Goal: Browse casually: Explore the website without a specific task or goal

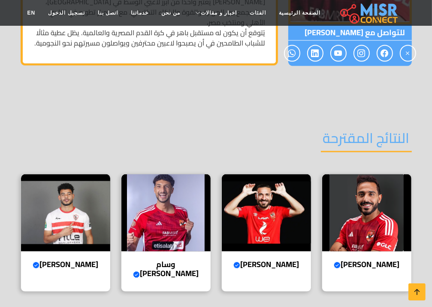
scroll to position [987, 0]
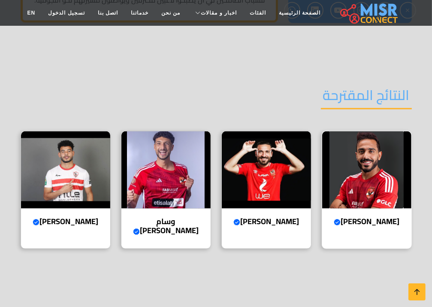
click at [350, 158] on img at bounding box center [366, 169] width 89 height 77
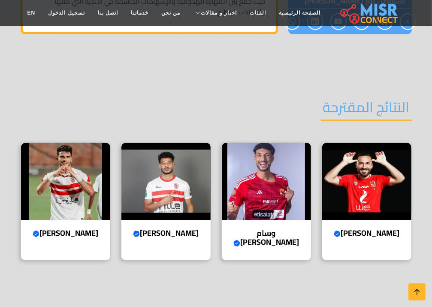
scroll to position [944, 0]
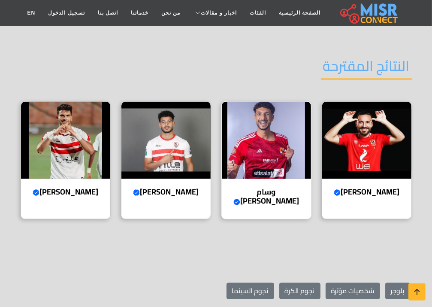
click at [256, 112] on img at bounding box center [266, 140] width 89 height 77
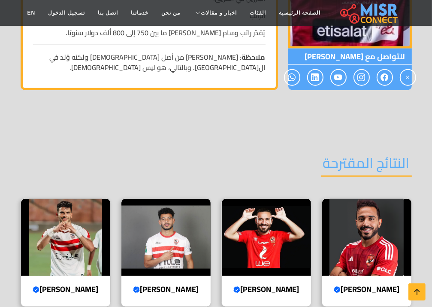
scroll to position [730, 0]
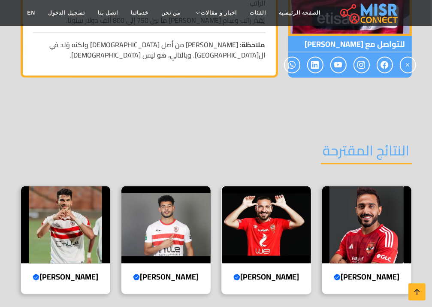
click at [280, 208] on img at bounding box center [266, 224] width 89 height 77
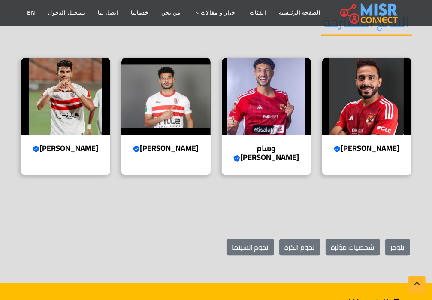
scroll to position [1245, 0]
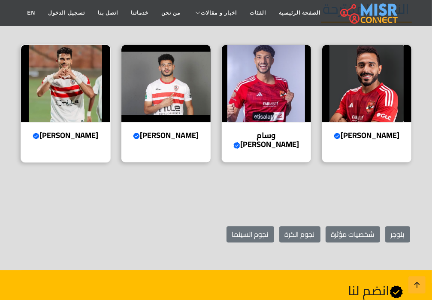
click at [60, 82] on img at bounding box center [65, 83] width 89 height 77
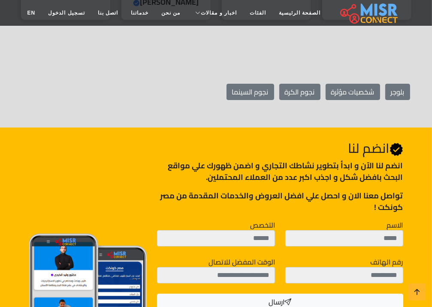
scroll to position [2059, 0]
